Goal: Information Seeking & Learning: Learn about a topic

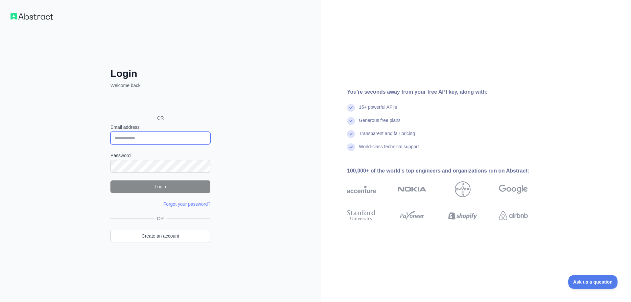
type input "**********"
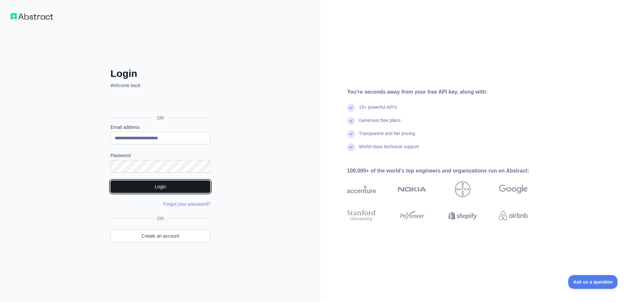
click at [140, 189] on button "Login" at bounding box center [160, 186] width 100 height 12
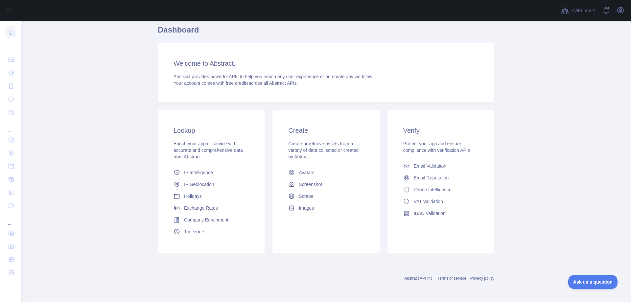
scroll to position [16, 0]
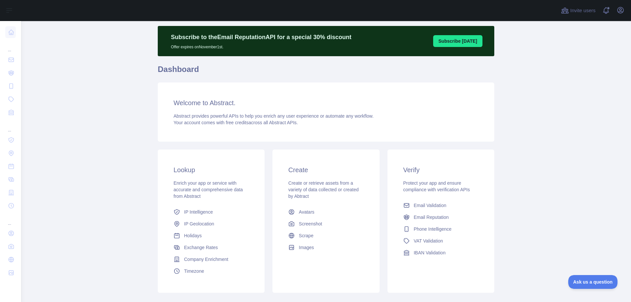
click at [545, 127] on main "Subscribe to the Email Reputation API for a special 30 % discount Offer expires…" at bounding box center [326, 161] width 610 height 281
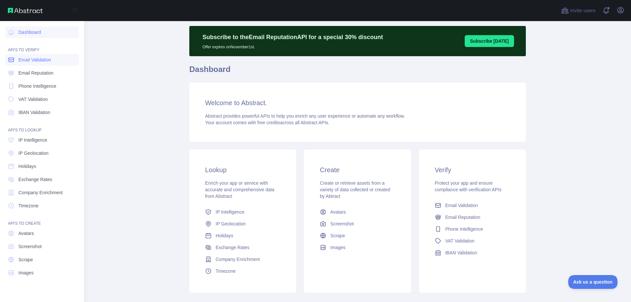
click at [27, 58] on span "Email Validation" at bounding box center [34, 60] width 33 height 7
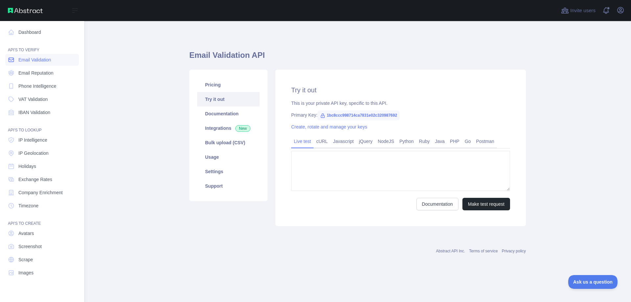
type textarea "**********"
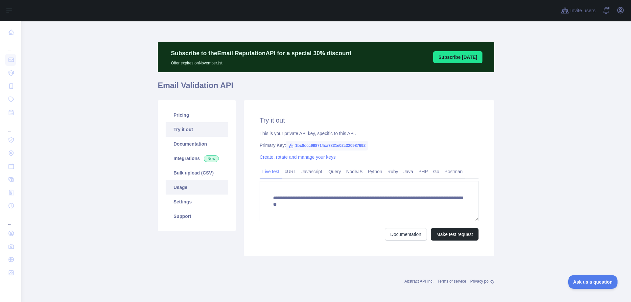
click at [182, 185] on link "Usage" at bounding box center [197, 187] width 62 height 14
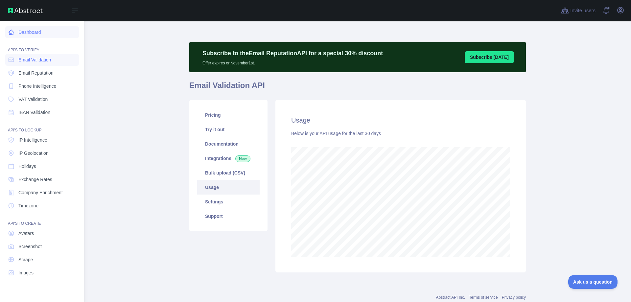
scroll to position [328322, 328061]
click at [33, 86] on span "Phone Intelligence" at bounding box center [37, 86] width 38 height 7
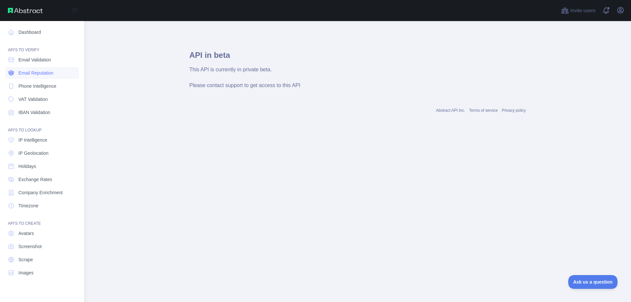
click at [33, 78] on link "Email Reputation" at bounding box center [42, 73] width 74 height 12
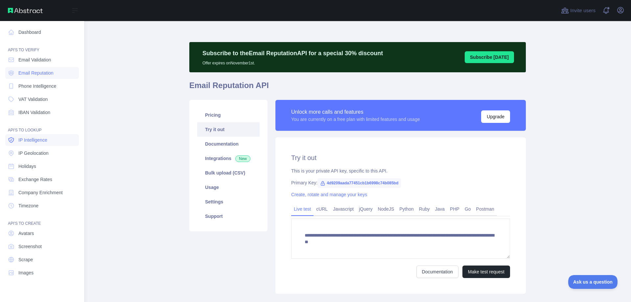
click at [36, 141] on span "IP Intelligence" at bounding box center [32, 140] width 29 height 7
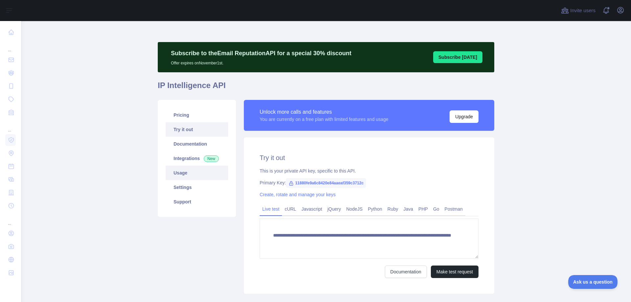
click at [175, 170] on link "Usage" at bounding box center [197, 173] width 62 height 14
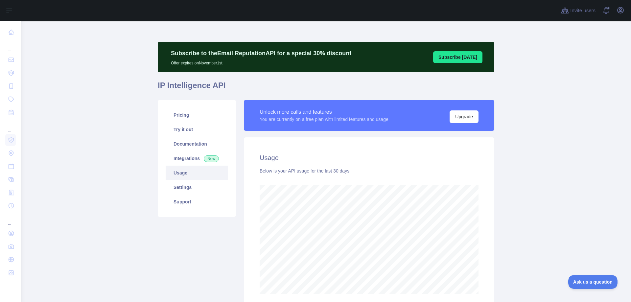
scroll to position [281, 605]
click at [177, 131] on link "Try it out" at bounding box center [197, 129] width 62 height 14
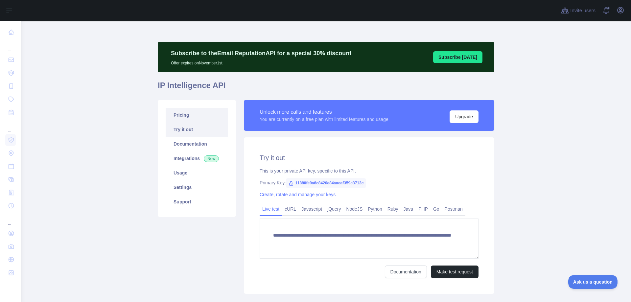
click at [179, 117] on link "Pricing" at bounding box center [197, 115] width 62 height 14
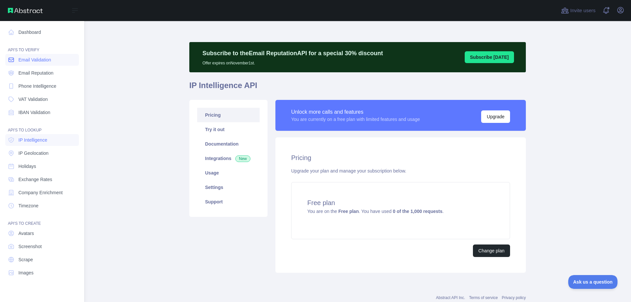
click at [37, 63] on link "Email Validation" at bounding box center [42, 60] width 74 height 12
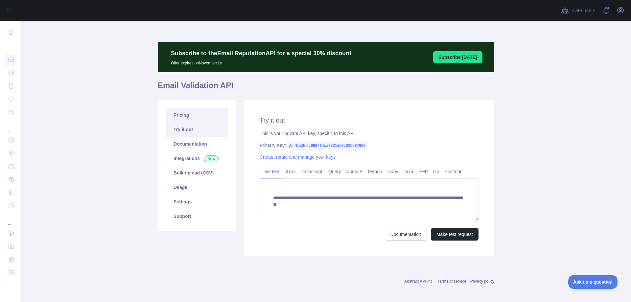
click at [177, 117] on link "Pricing" at bounding box center [197, 115] width 62 height 14
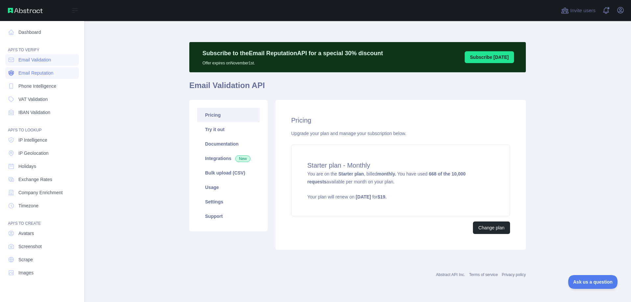
click at [30, 75] on span "Email Reputation" at bounding box center [35, 73] width 35 height 7
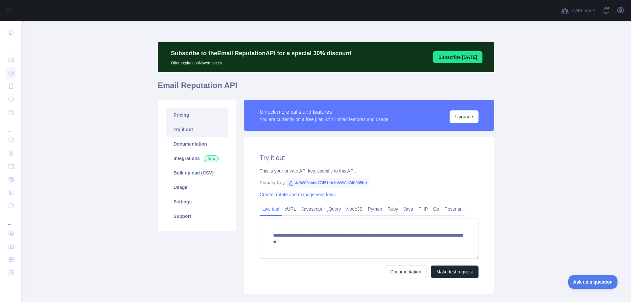
click at [174, 117] on link "Pricing" at bounding box center [197, 115] width 62 height 14
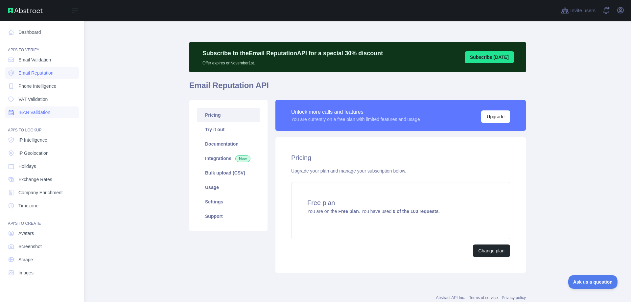
click at [29, 116] on link "IBAN Validation" at bounding box center [42, 112] width 74 height 12
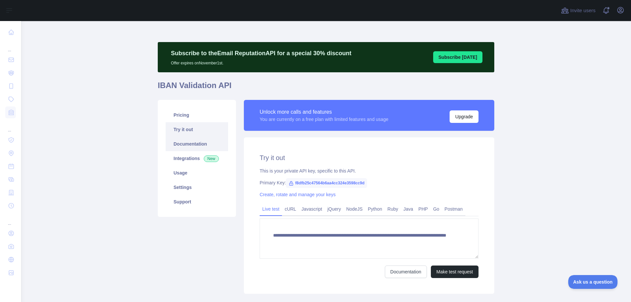
click at [198, 147] on link "Documentation" at bounding box center [197, 144] width 62 height 14
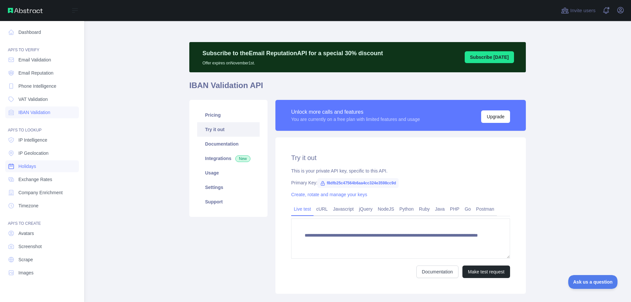
click at [27, 168] on span "Holidays" at bounding box center [27, 166] width 18 height 7
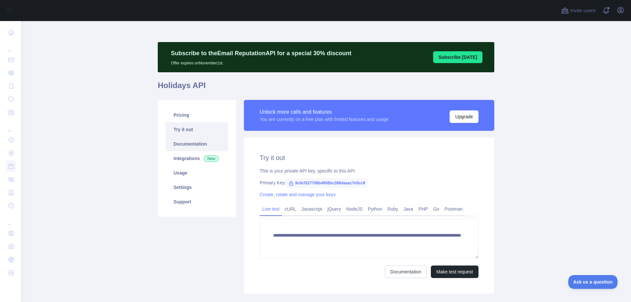
click at [180, 147] on link "Documentation" at bounding box center [197, 144] width 62 height 14
click at [172, 115] on link "Pricing" at bounding box center [197, 115] width 62 height 14
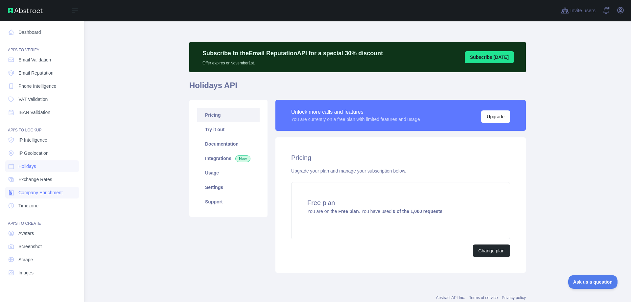
click at [26, 193] on span "Company Enrichment" at bounding box center [40, 192] width 44 height 7
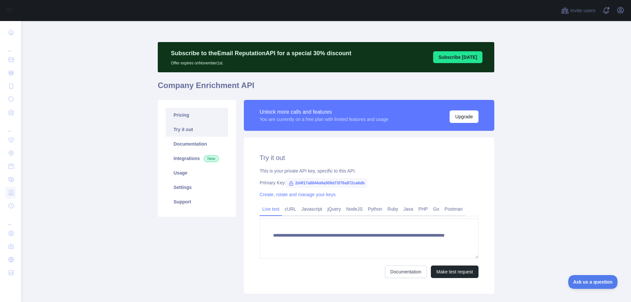
click at [183, 117] on link "Pricing" at bounding box center [197, 115] width 62 height 14
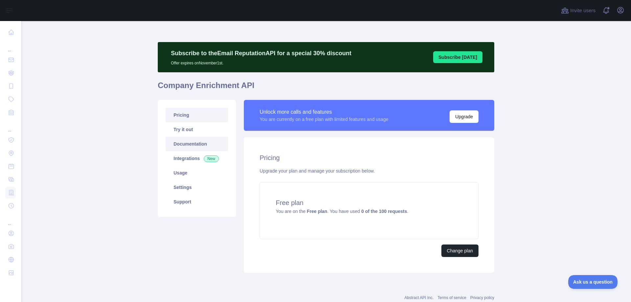
click at [180, 143] on link "Documentation" at bounding box center [197, 144] width 62 height 14
click at [183, 132] on link "Try it out" at bounding box center [197, 129] width 62 height 14
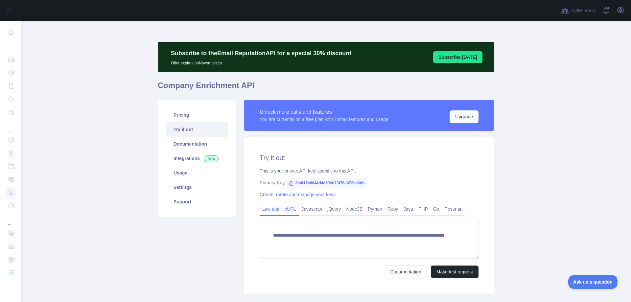
click at [285, 210] on link "cURL" at bounding box center [290, 209] width 17 height 11
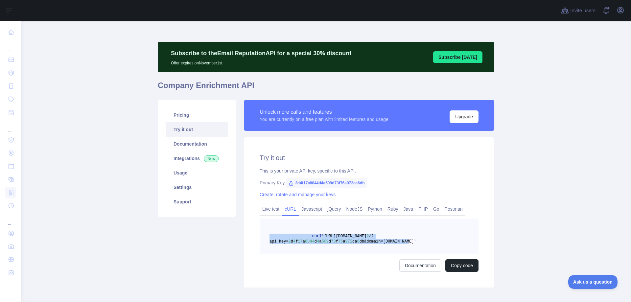
drag, startPoint x: 396, startPoint y: 241, endPoint x: 263, endPoint y: 237, distance: 133.5
click at [263, 237] on pre "curl '[URL][DOMAIN_NAME] 2 /?api_key= 2 d 4 f 17 a 8844 d 4 a 509 d 73 f 76 a 9…" at bounding box center [369, 236] width 219 height 35
copy span "curl '[URL][DOMAIN_NAME] 2 /?api_key= 2 d 4 f 17 a 8844 d 4 a 509 d 73 f 76 a 9…"
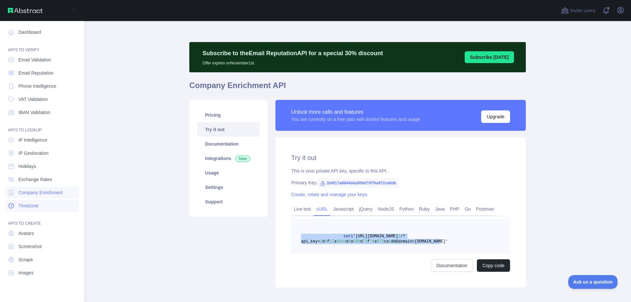
click at [27, 209] on span "Timezone" at bounding box center [28, 205] width 20 height 7
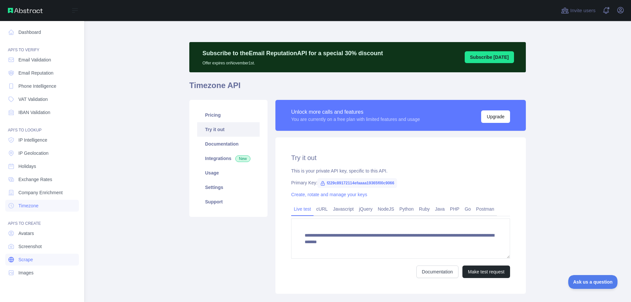
click at [23, 260] on span "Scrape" at bounding box center [25, 259] width 14 height 7
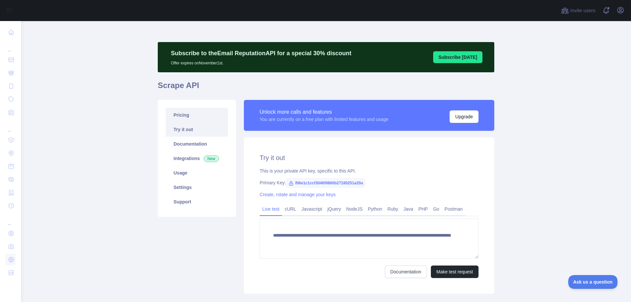
click at [179, 115] on link "Pricing" at bounding box center [197, 115] width 62 height 14
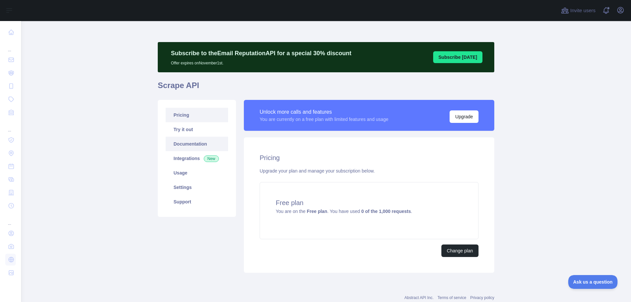
click at [181, 146] on link "Documentation" at bounding box center [197, 144] width 62 height 14
